Goal: Information Seeking & Learning: Check status

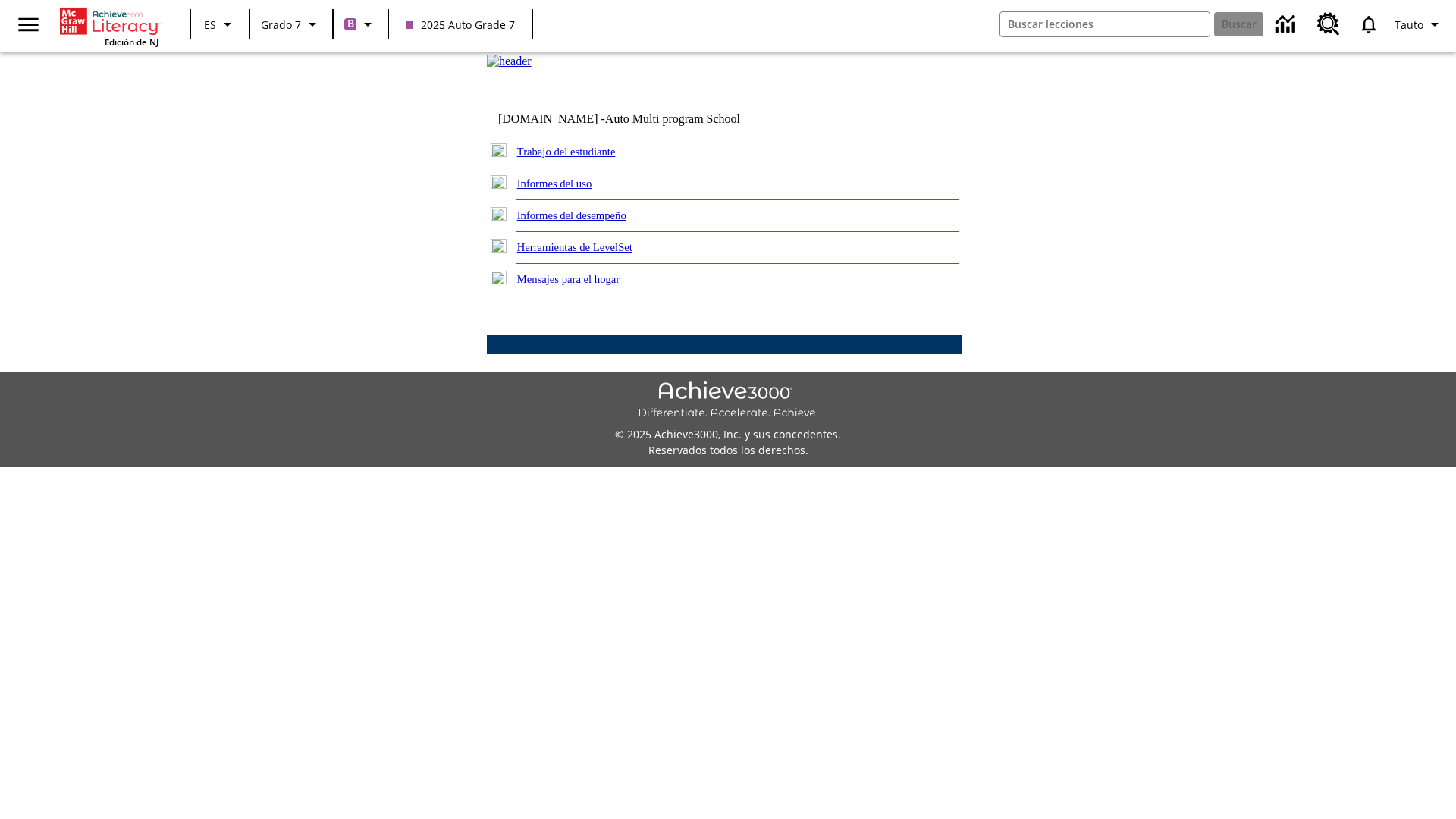
click at [591, 222] on link "Informes del desempeño" at bounding box center [571, 215] width 109 height 12
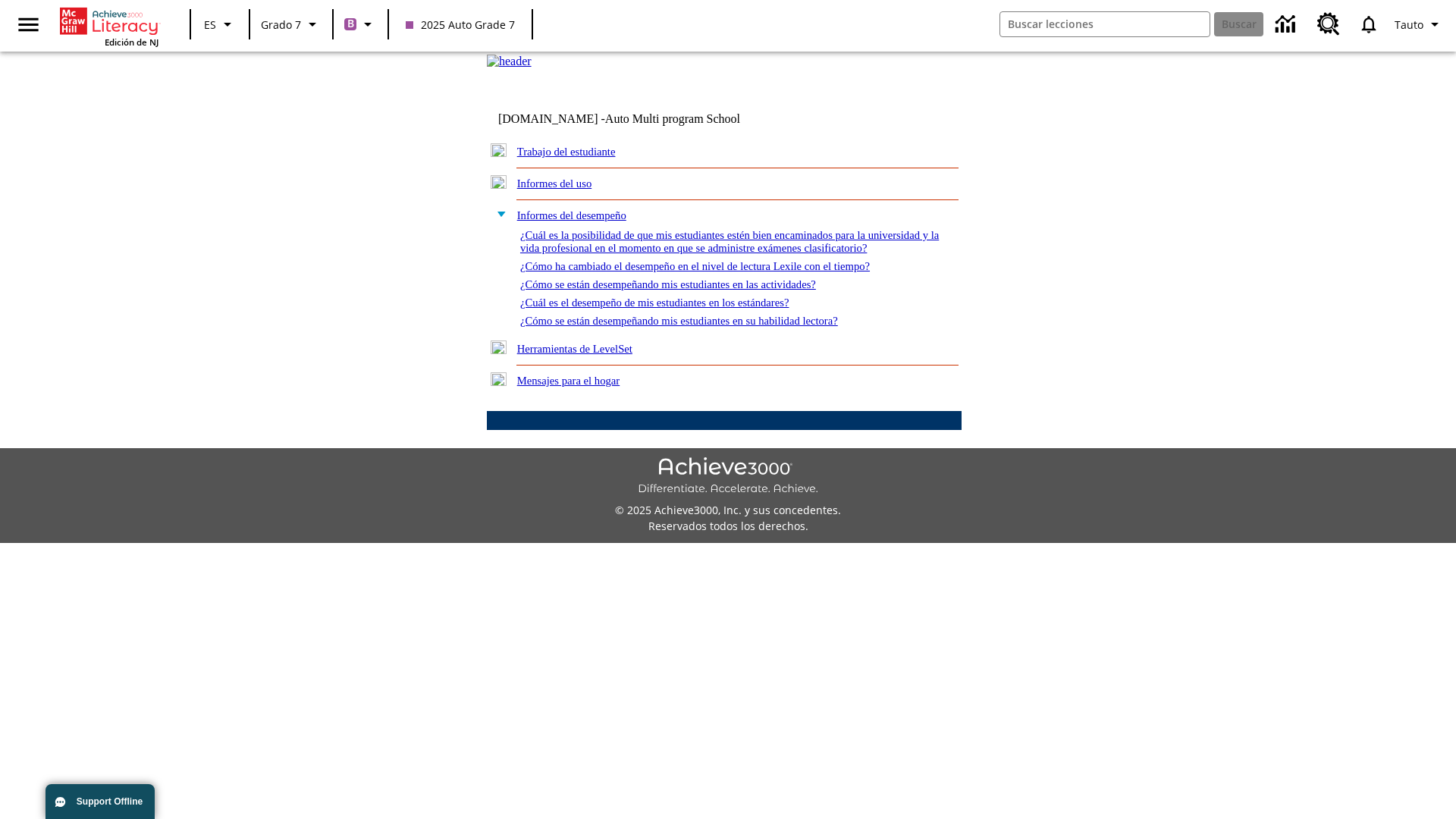
click at [706, 327] on link "¿Cómo se están desempeñando mis estudiantes en su habilidad lectora?" at bounding box center [679, 321] width 318 height 12
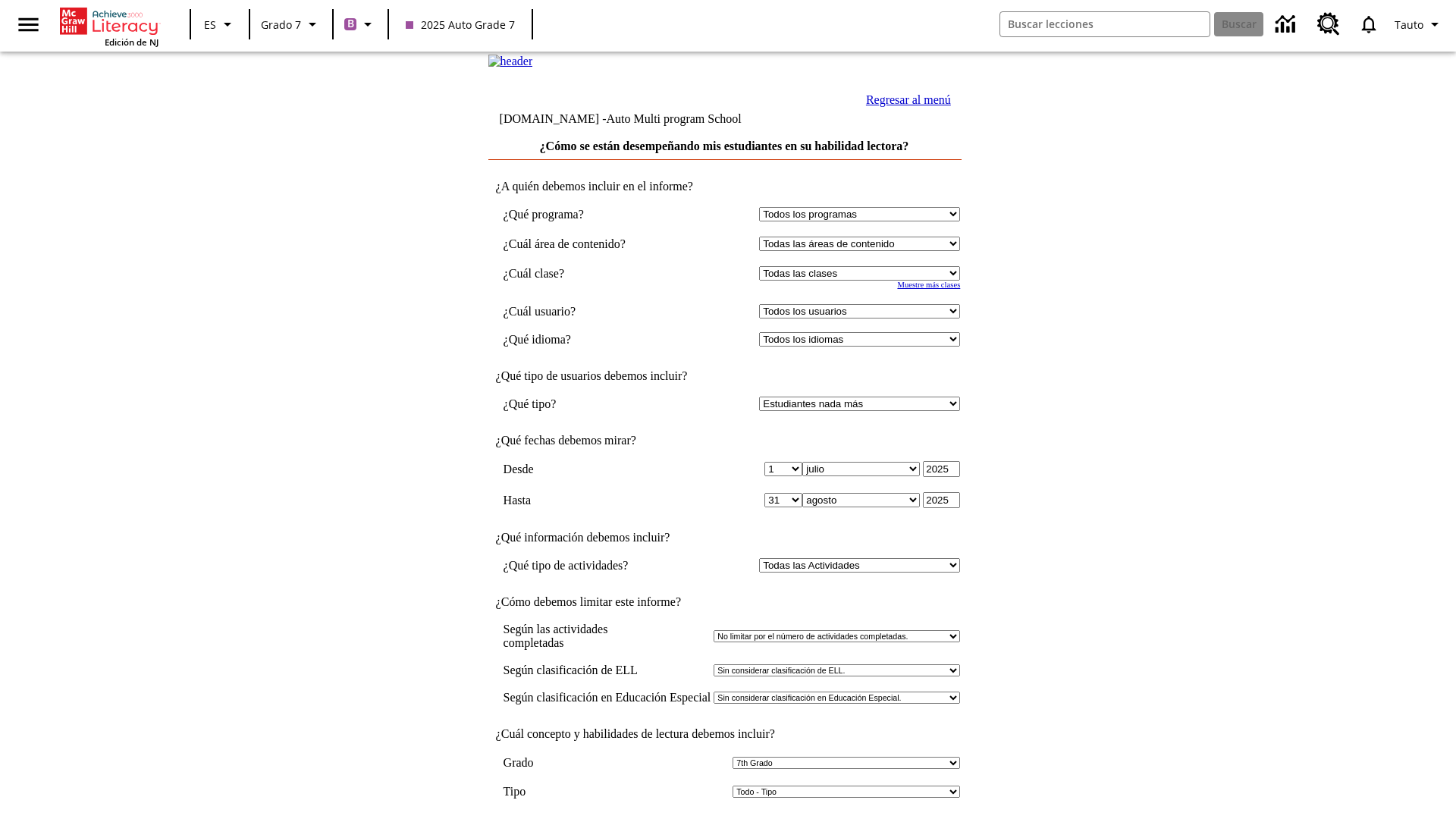
select select "2"
click at [725, 818] on input "Ver Informe" at bounding box center [724, 835] width 69 height 17
select select "2349292"
